Goal: Entertainment & Leisure: Consume media (video, audio)

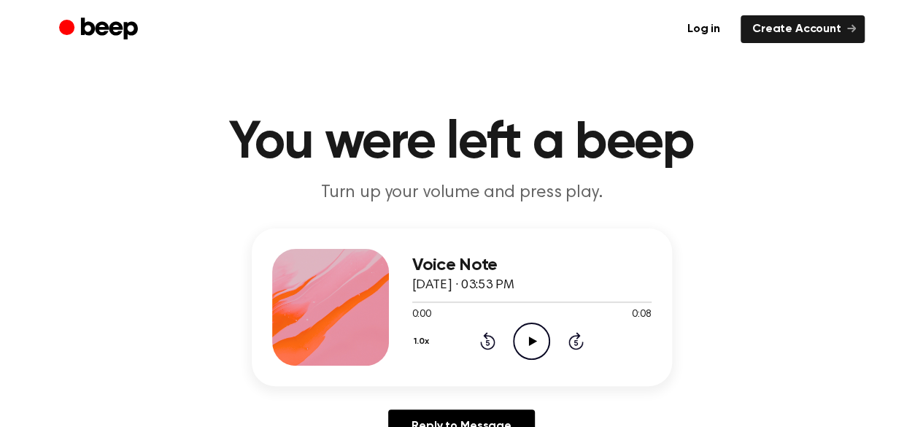
click at [530, 339] on icon at bounding box center [533, 340] width 8 height 9
click at [535, 312] on div "0:00 0:17" at bounding box center [531, 314] width 239 height 15
drag, startPoint x: 535, startPoint y: 312, endPoint x: 520, endPoint y: 334, distance: 26.9
click at [520, 334] on div "Voice Note August 15, 2025 · 03:55 PM 0:00 0:17 Your browser does not support t…" at bounding box center [531, 307] width 239 height 117
click at [520, 334] on icon "Play Audio" at bounding box center [531, 340] width 37 height 37
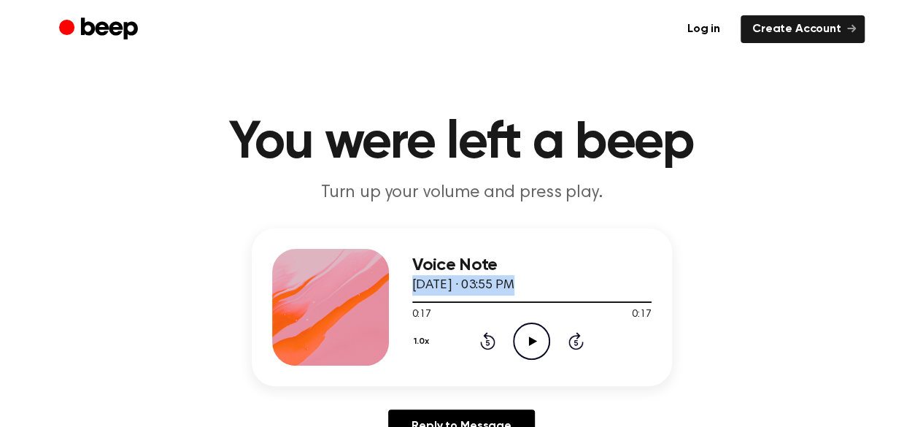
drag, startPoint x: 669, startPoint y: 306, endPoint x: 699, endPoint y: 266, distance: 50.0
click at [699, 266] on div "Voice Note August 15, 2025 · 03:55 PM 0:17 0:17 Your browser does not support t…" at bounding box center [462, 341] width 888 height 226
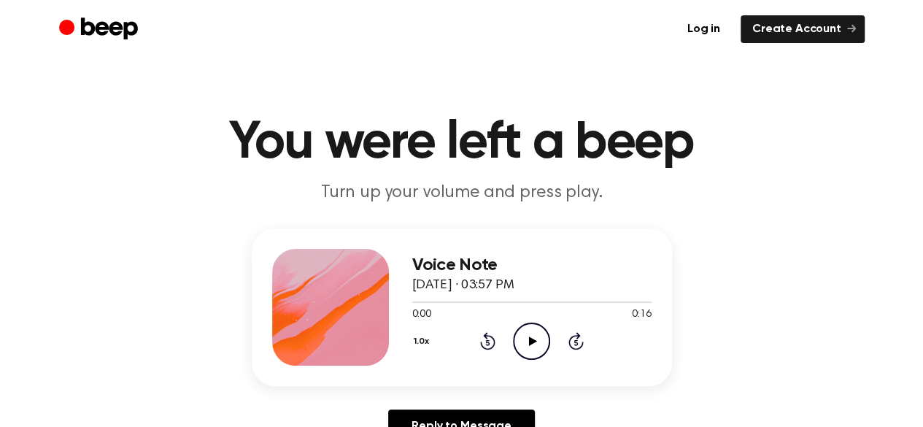
click at [530, 337] on icon at bounding box center [533, 340] width 8 height 9
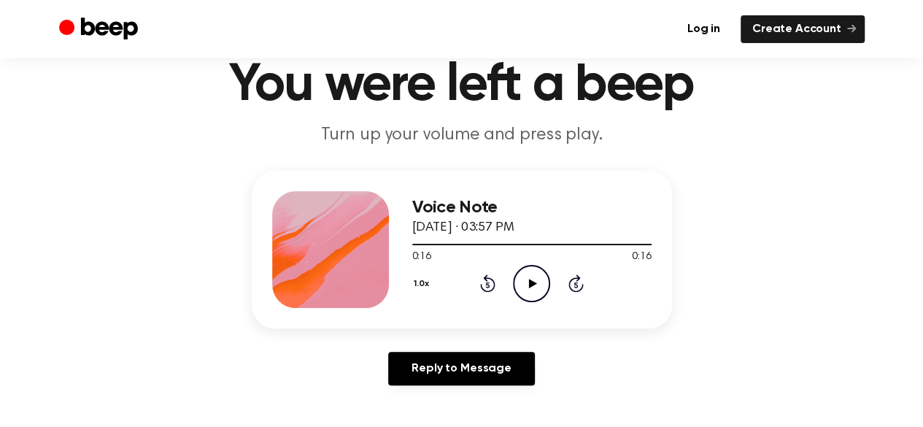
scroll to position [60, 0]
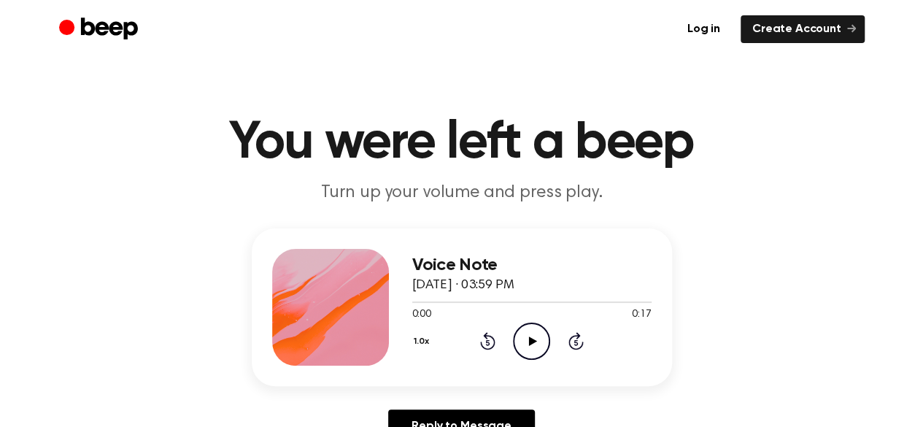
click at [530, 330] on icon "Play Audio" at bounding box center [531, 340] width 37 height 37
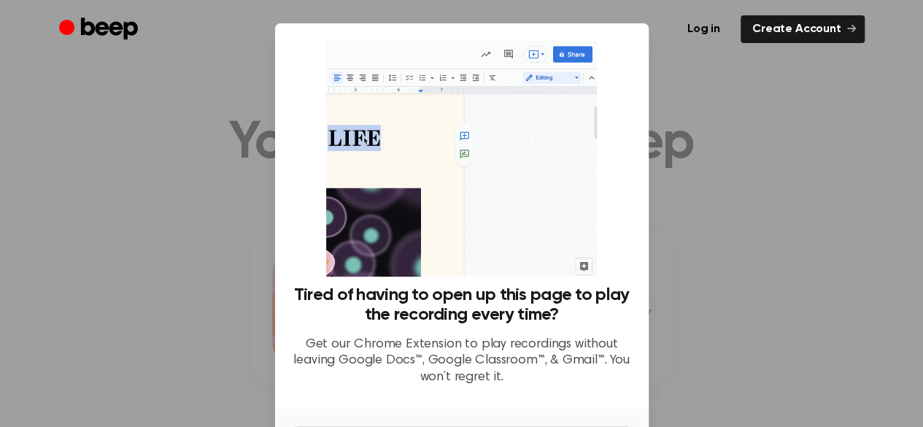
click at [743, 194] on div at bounding box center [461, 213] width 923 height 427
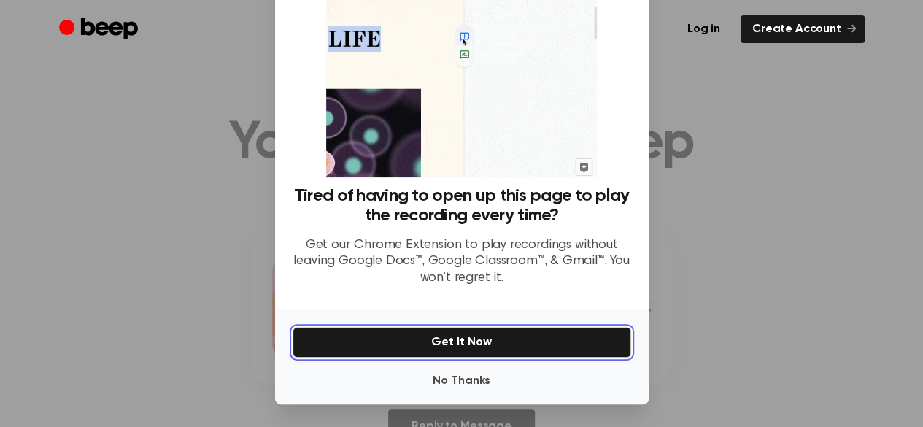
click at [544, 351] on button "Get It Now" at bounding box center [462, 342] width 339 height 31
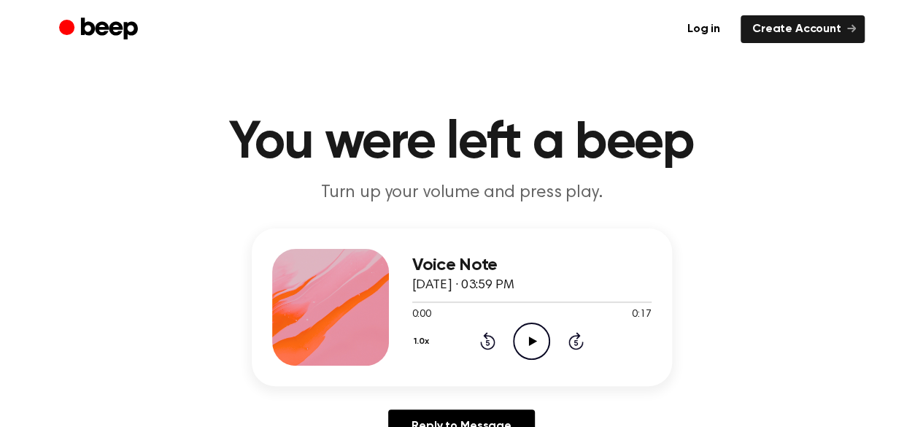
click at [529, 347] on icon "Play Audio" at bounding box center [531, 340] width 37 height 37
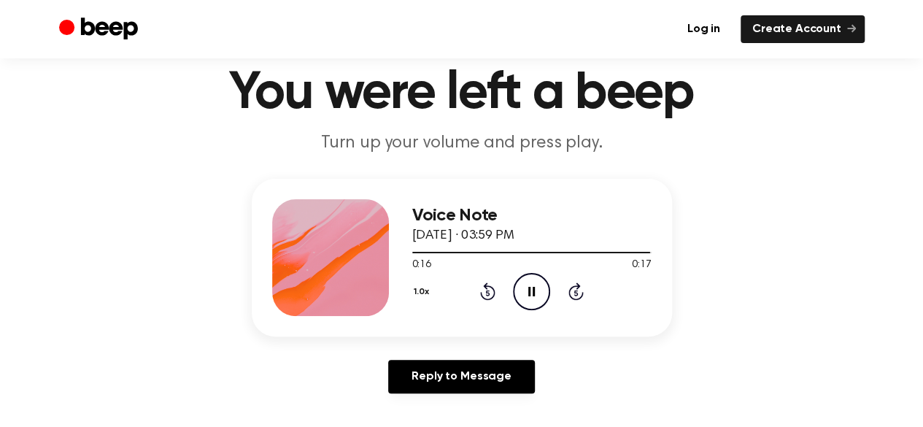
scroll to position [50, 0]
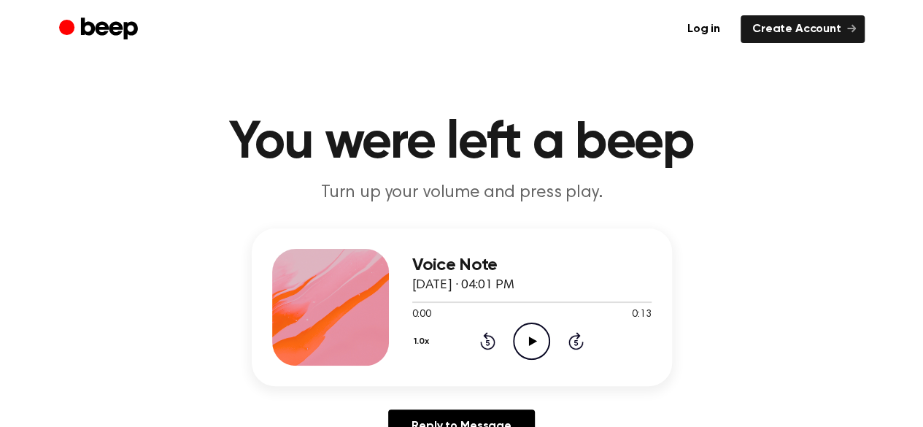
click at [524, 338] on icon "Play Audio" at bounding box center [531, 340] width 37 height 37
click at [539, 353] on icon "Play Audio" at bounding box center [531, 340] width 37 height 37
click at [530, 345] on icon "Play Audio" at bounding box center [531, 340] width 37 height 37
click at [521, 338] on icon "Play Audio" at bounding box center [531, 340] width 37 height 37
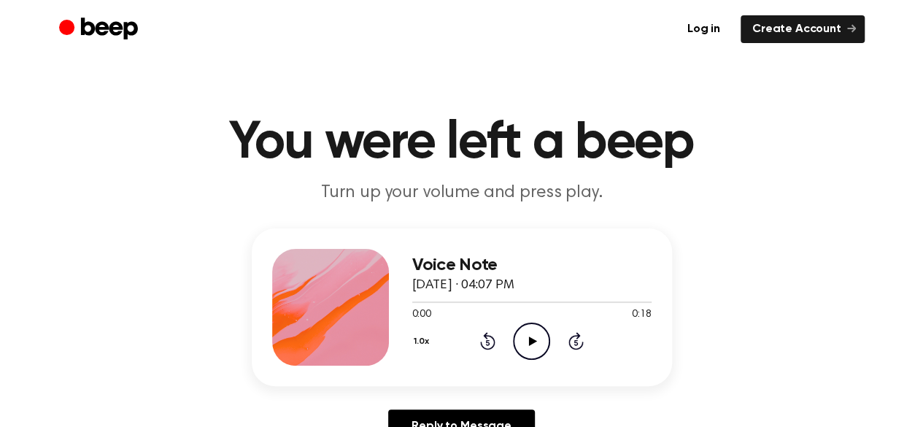
click at [518, 336] on icon "Play Audio" at bounding box center [531, 340] width 37 height 37
click at [529, 338] on icon at bounding box center [533, 340] width 8 height 9
click at [531, 337] on icon "Play Audio" at bounding box center [531, 340] width 37 height 37
click at [535, 342] on icon "Play Audio" at bounding box center [531, 340] width 37 height 37
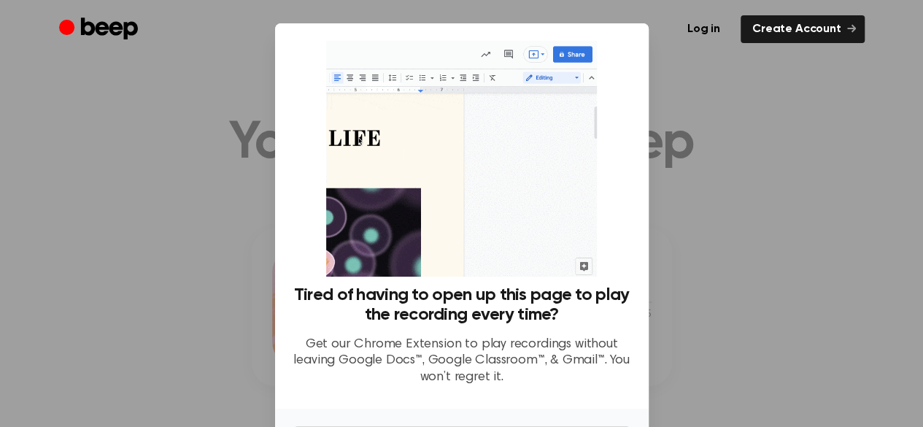
scroll to position [99, 0]
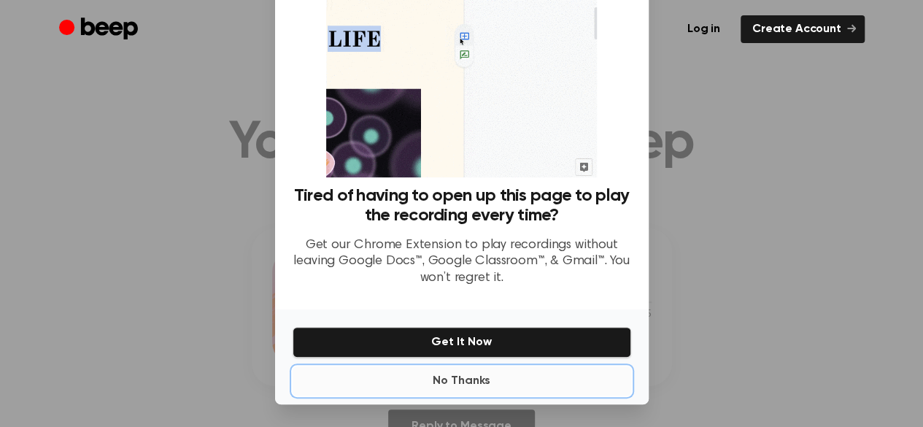
click at [468, 380] on button "No Thanks" at bounding box center [462, 380] width 339 height 29
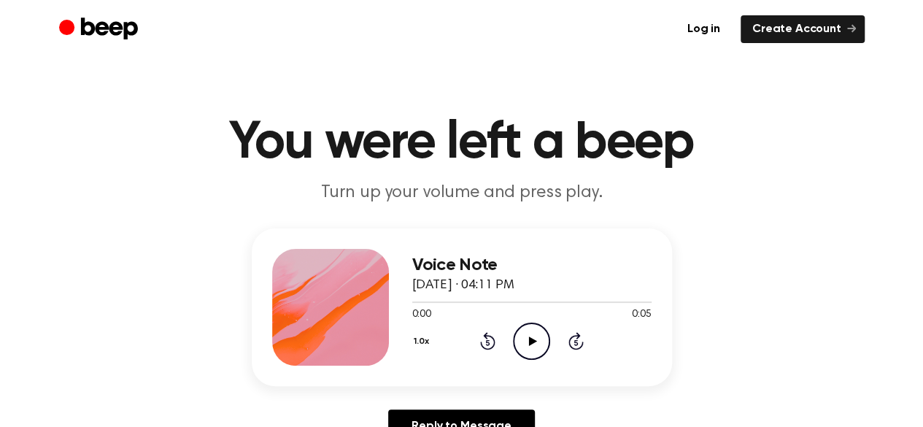
click at [530, 349] on icon "Play Audio" at bounding box center [531, 340] width 37 height 37
click at [529, 347] on icon "Play Audio" at bounding box center [531, 340] width 37 height 37
click at [524, 358] on icon "Play Audio" at bounding box center [531, 340] width 37 height 37
click at [537, 347] on icon "Play Audio" at bounding box center [531, 340] width 37 height 37
click at [538, 330] on icon "Play Audio" at bounding box center [531, 340] width 37 height 37
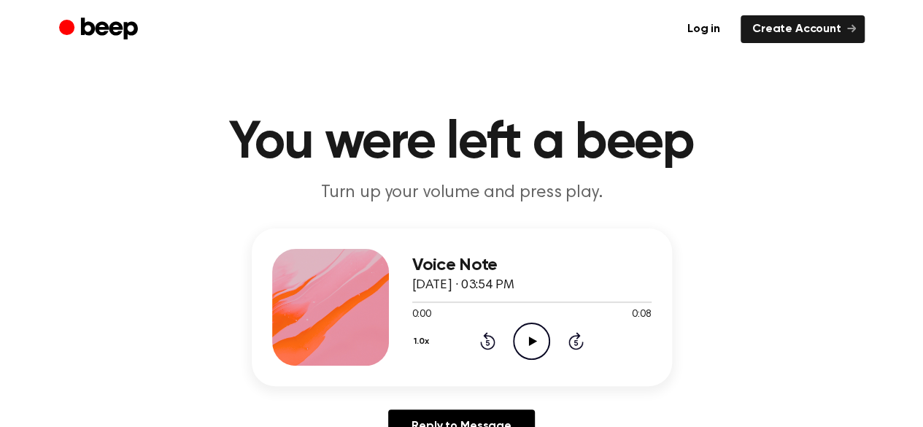
click at [538, 351] on icon "Play Audio" at bounding box center [531, 340] width 37 height 37
click at [538, 338] on icon "Play Audio" at bounding box center [531, 340] width 37 height 37
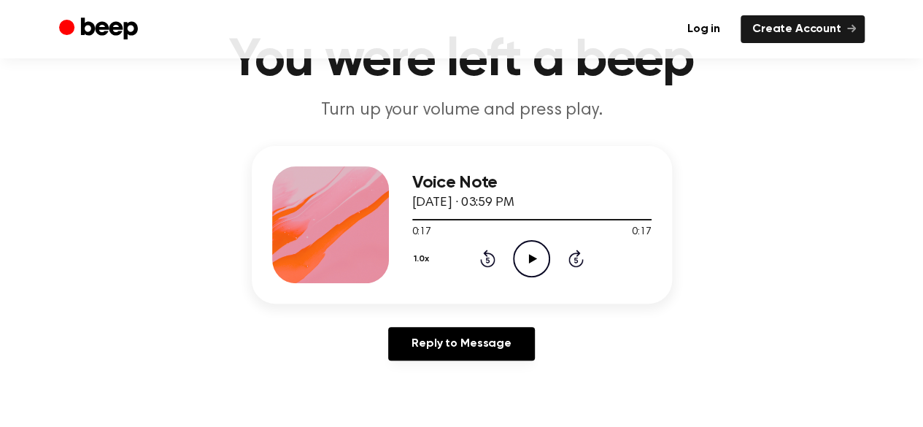
scroll to position [86, 0]
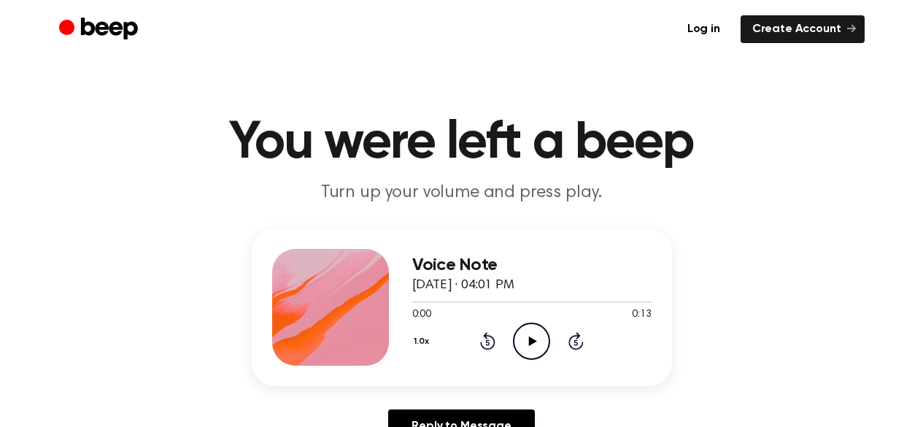
click at [527, 349] on icon "Play Audio" at bounding box center [531, 340] width 37 height 37
click at [522, 371] on div "Voice Note August 15, 2025 · 04:03 PM 0:00 0:23 Your browser does not support t…" at bounding box center [462, 307] width 420 height 158
click at [530, 354] on icon "Play Audio" at bounding box center [531, 340] width 37 height 37
click at [530, 342] on icon at bounding box center [533, 340] width 8 height 9
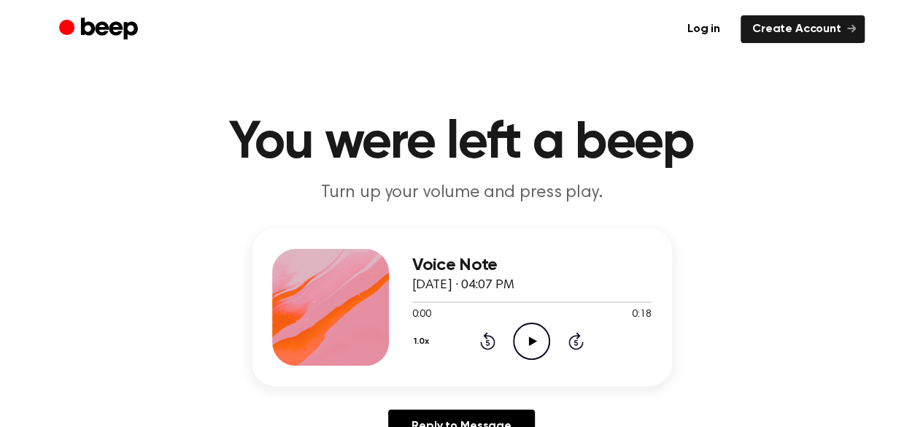
click at [530, 336] on icon "Play Audio" at bounding box center [531, 340] width 37 height 37
click at [529, 342] on icon at bounding box center [533, 340] width 8 height 9
click at [538, 338] on icon "Play Audio" at bounding box center [531, 340] width 37 height 37
click at [533, 330] on icon "Play Audio" at bounding box center [531, 340] width 37 height 37
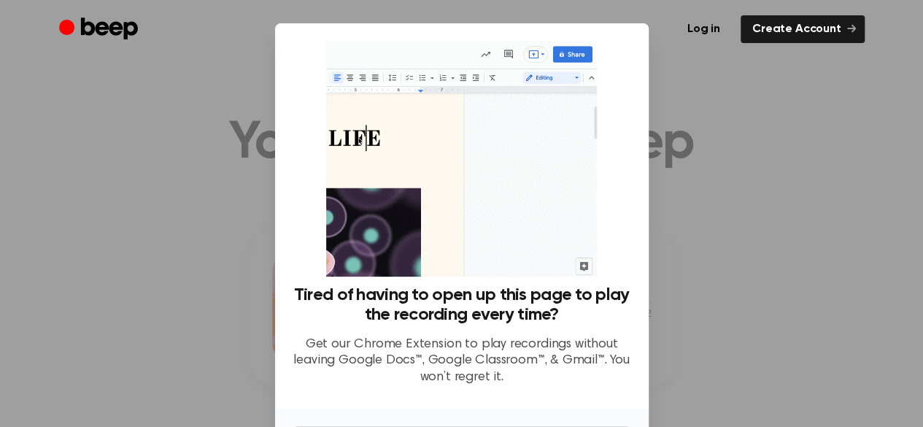
scroll to position [99, 0]
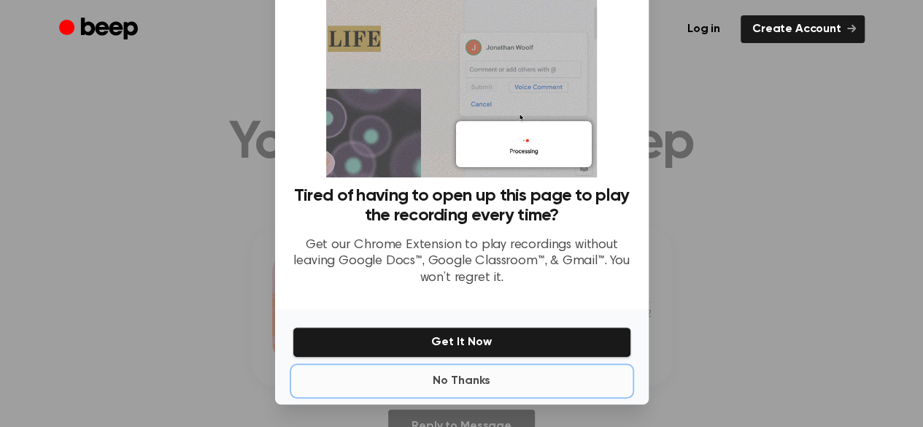
click at [468, 386] on button "No Thanks" at bounding box center [462, 380] width 339 height 29
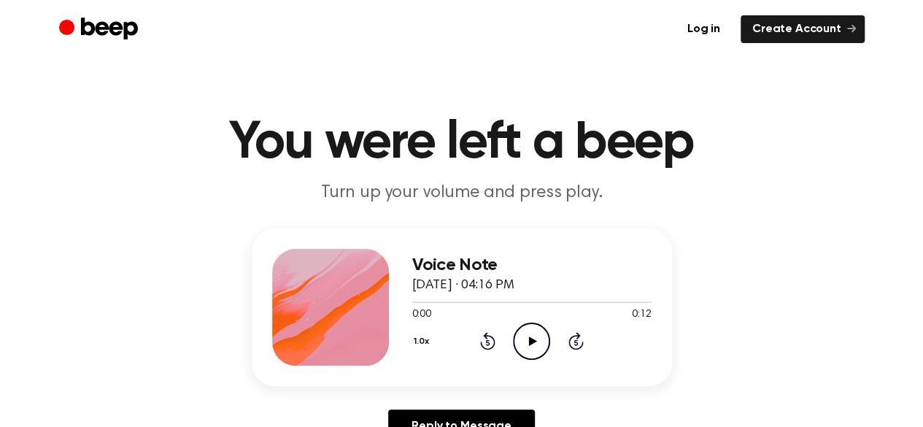
click at [531, 346] on icon "Play Audio" at bounding box center [531, 340] width 37 height 37
click at [533, 349] on icon "Play Audio" at bounding box center [531, 340] width 37 height 37
click at [533, 347] on icon "Play Audio" at bounding box center [531, 340] width 37 height 37
click at [529, 348] on icon "Play Audio" at bounding box center [531, 340] width 37 height 37
click at [525, 337] on icon "Play Audio" at bounding box center [531, 340] width 37 height 37
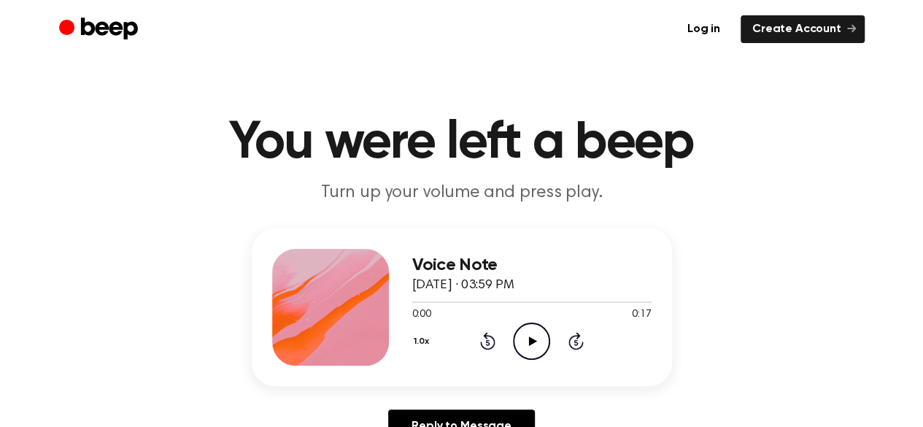
click at [527, 347] on icon "Play Audio" at bounding box center [531, 340] width 37 height 37
click at [533, 338] on icon "Play Audio" at bounding box center [531, 340] width 37 height 37
click at [540, 341] on icon "Play Audio" at bounding box center [531, 340] width 37 height 37
click at [534, 341] on icon at bounding box center [533, 340] width 8 height 9
click at [537, 360] on div "Voice Note [DATE] · 03:54 PM 0:08 0:08 Your browser does not support the [objec…" at bounding box center [531, 307] width 239 height 117
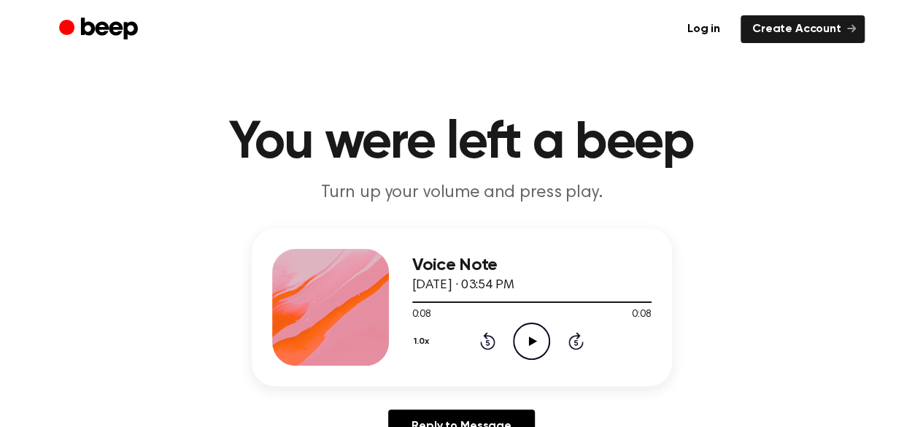
click at [531, 349] on icon "Play Audio" at bounding box center [531, 340] width 37 height 37
click at [527, 341] on icon "Play Audio" at bounding box center [531, 340] width 37 height 37
click at [534, 340] on icon at bounding box center [533, 340] width 8 height 9
click at [543, 339] on icon "Play Audio" at bounding box center [531, 340] width 37 height 37
click at [531, 339] on icon at bounding box center [533, 340] width 8 height 9
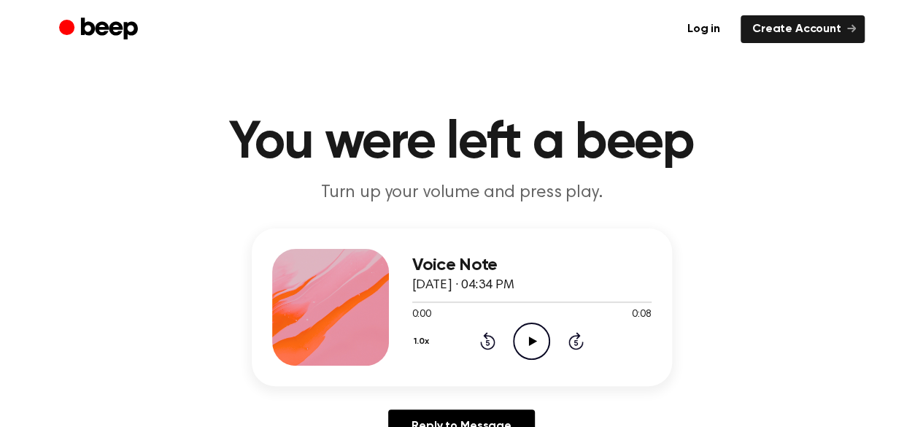
click at [525, 330] on icon "Play Audio" at bounding box center [531, 340] width 37 height 37
click at [532, 339] on icon at bounding box center [533, 340] width 8 height 9
click at [530, 345] on icon "Play Audio" at bounding box center [531, 340] width 37 height 37
click at [537, 333] on icon "Play Audio" at bounding box center [531, 340] width 37 height 37
click at [524, 339] on icon "Play Audio" at bounding box center [531, 340] width 37 height 37
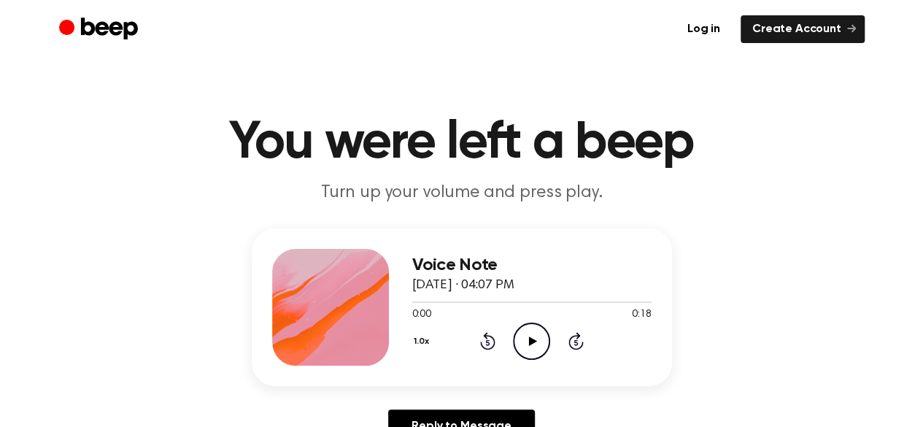
click at [528, 335] on icon "Play Audio" at bounding box center [531, 340] width 37 height 37
click at [531, 339] on icon at bounding box center [533, 340] width 8 height 9
click at [530, 339] on icon at bounding box center [533, 340] width 8 height 9
click at [530, 349] on icon "Play Audio" at bounding box center [531, 340] width 37 height 37
click at [536, 345] on icon "Play Audio" at bounding box center [531, 340] width 37 height 37
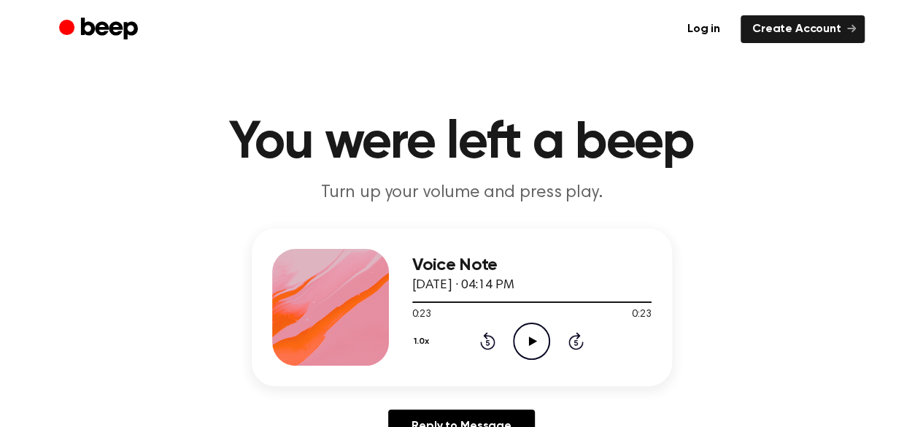
click at [521, 347] on icon "Play Audio" at bounding box center [531, 340] width 37 height 37
drag, startPoint x: 465, startPoint y: 294, endPoint x: 450, endPoint y: 300, distance: 16.4
click at [450, 300] on div "Voice Note August 15, 2025 · 04:14 PM 0:07 0:23 Your browser does not support t…" at bounding box center [531, 307] width 239 height 117
click at [484, 335] on icon at bounding box center [487, 341] width 15 height 18
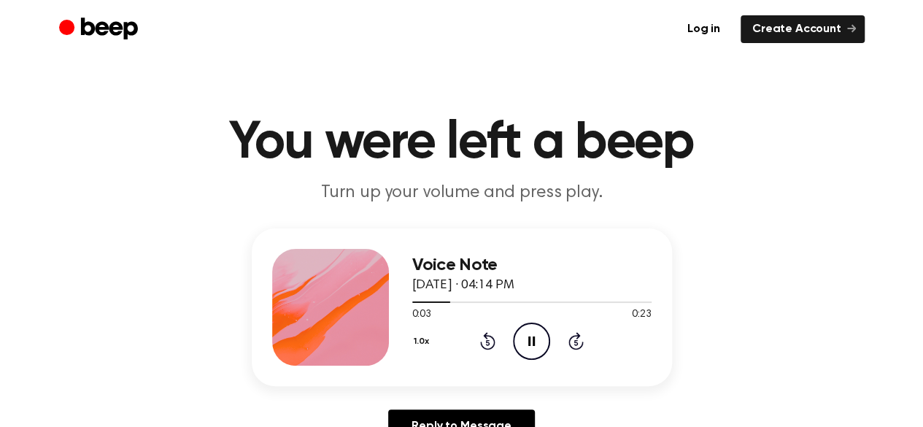
click at [484, 335] on icon at bounding box center [487, 341] width 15 height 18
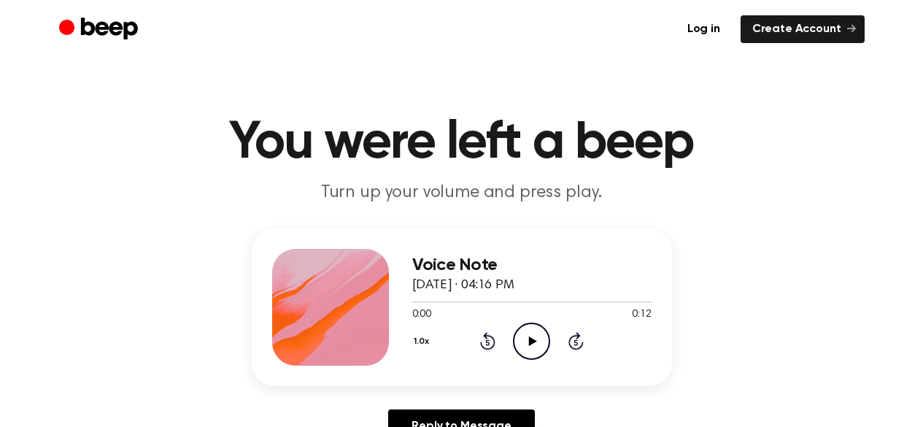
click at [530, 339] on icon at bounding box center [533, 340] width 8 height 9
click at [541, 312] on div "0:00 0:20" at bounding box center [531, 314] width 239 height 15
click at [533, 333] on icon "Play Audio" at bounding box center [531, 340] width 37 height 37
click at [530, 329] on icon "Play Audio" at bounding box center [531, 340] width 37 height 37
